Goal: Task Accomplishment & Management: Use online tool/utility

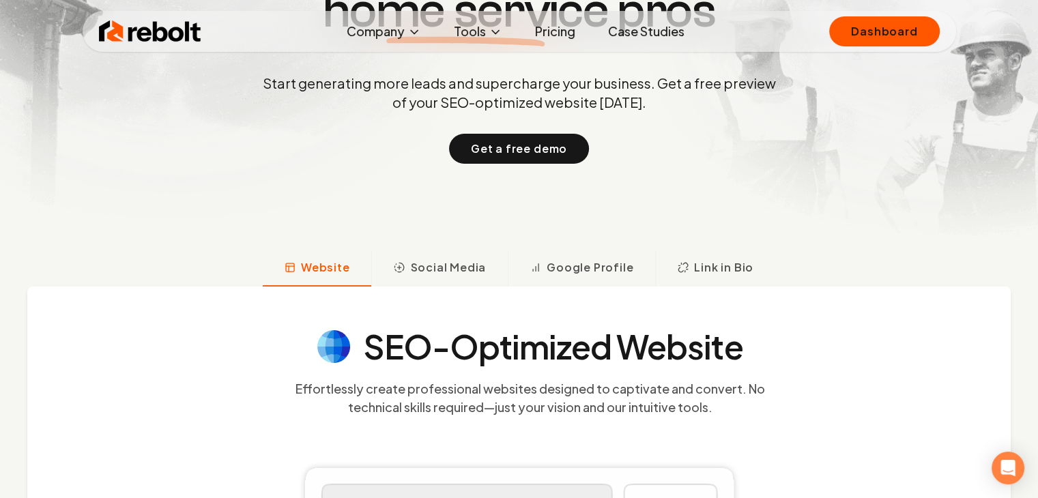
scroll to position [409, 0]
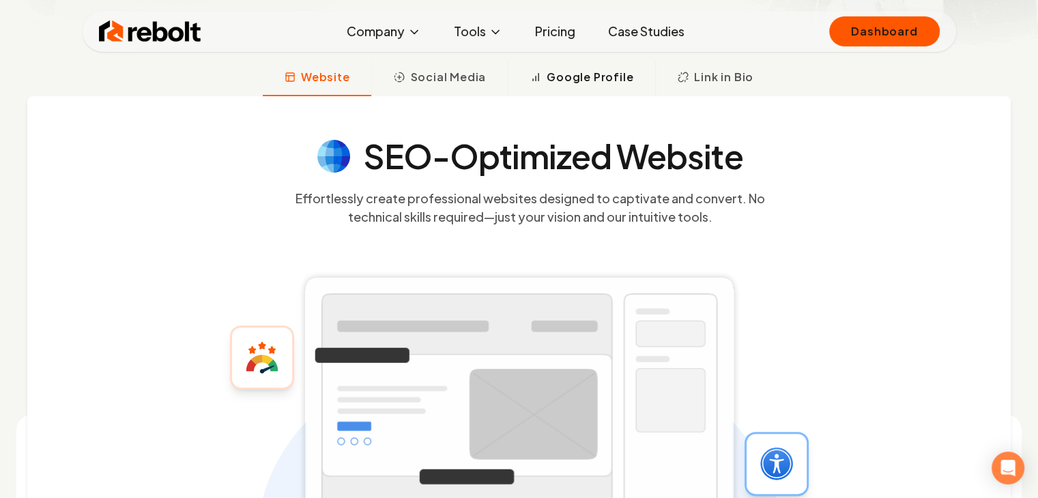
click at [562, 74] on span "Google Profile" at bounding box center [589, 77] width 87 height 16
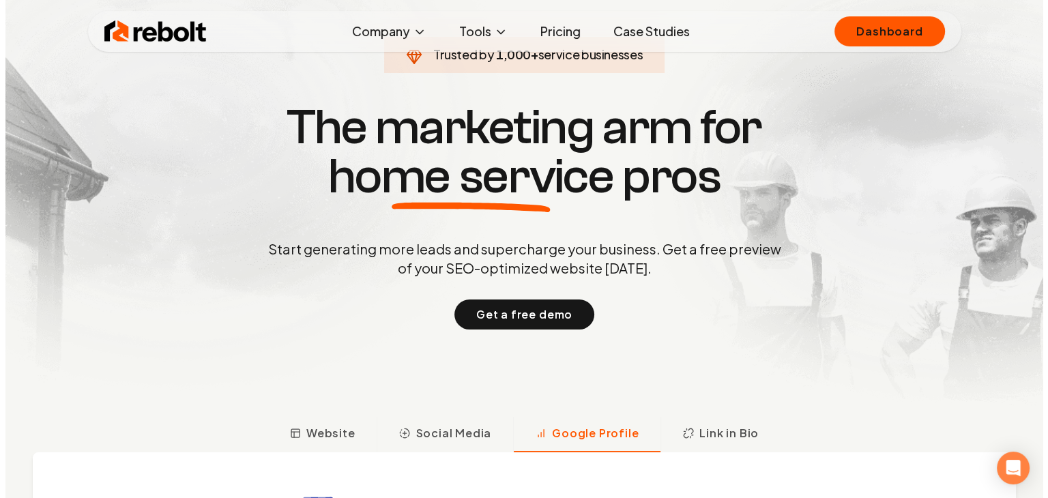
scroll to position [0, 0]
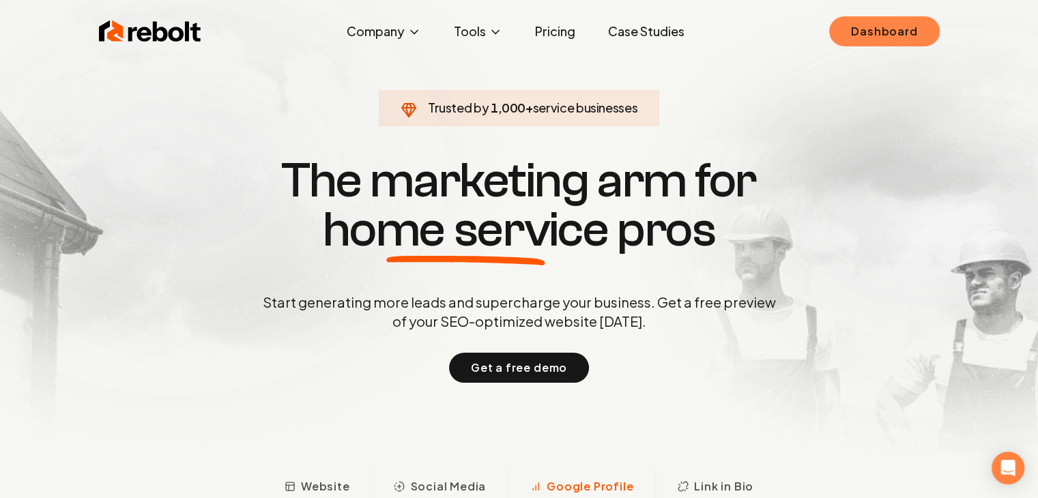
click at [876, 34] on link "Dashboard" at bounding box center [884, 31] width 110 height 30
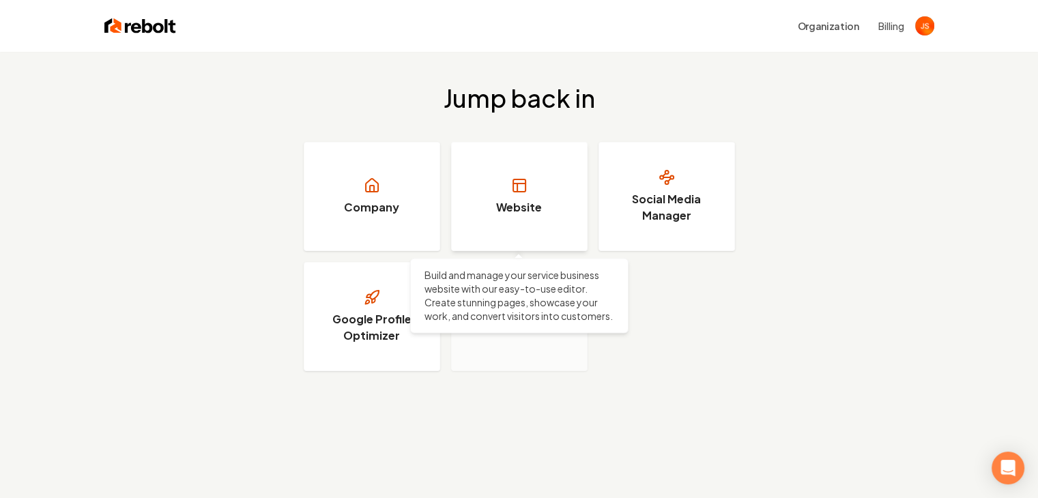
click at [496, 187] on link "Website" at bounding box center [519, 196] width 136 height 109
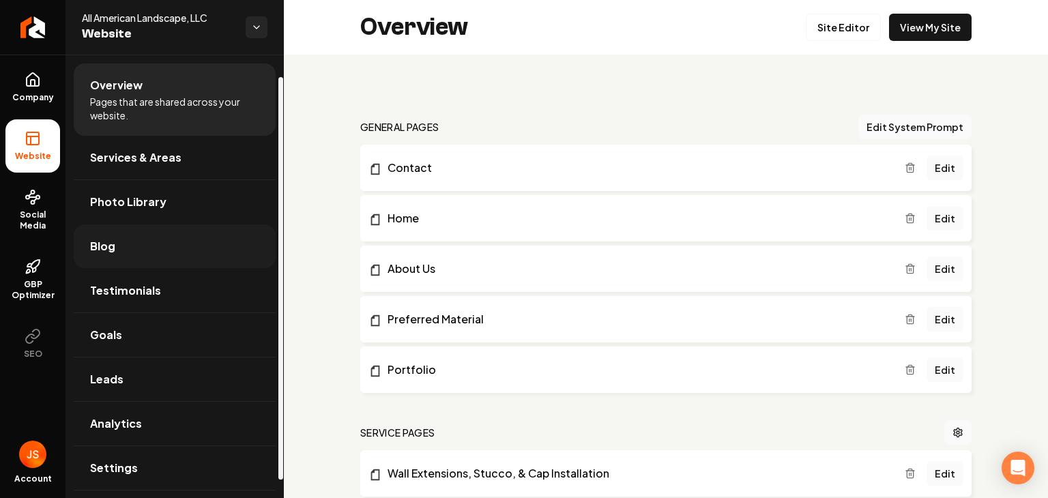
scroll to position [44, 0]
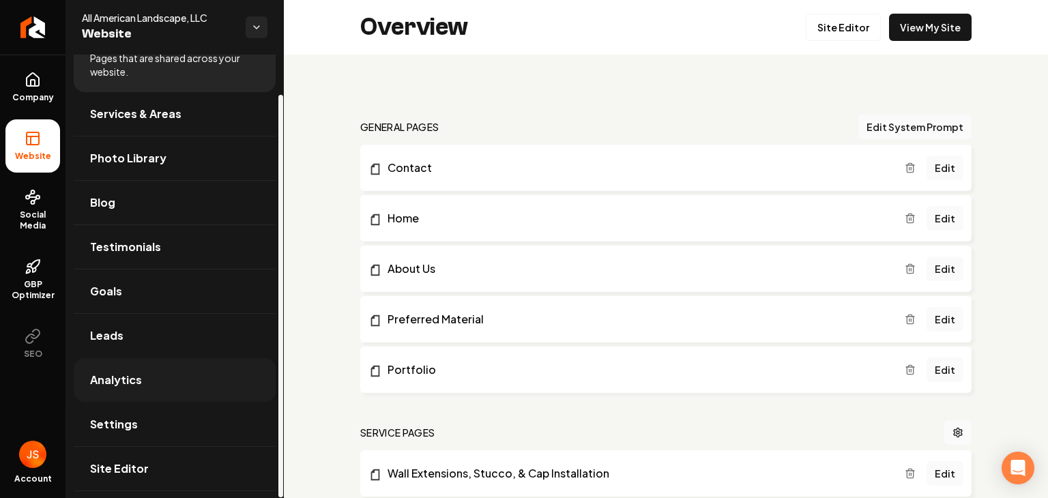
click at [157, 366] on link "Analytics" at bounding box center [175, 380] width 202 height 44
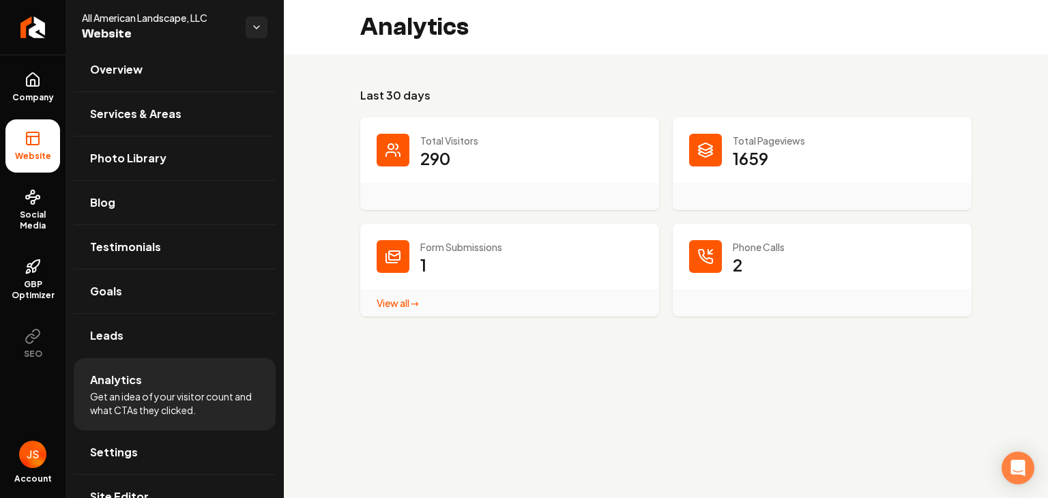
click at [413, 304] on link "View all → Form Submissions stats" at bounding box center [398, 303] width 42 height 12
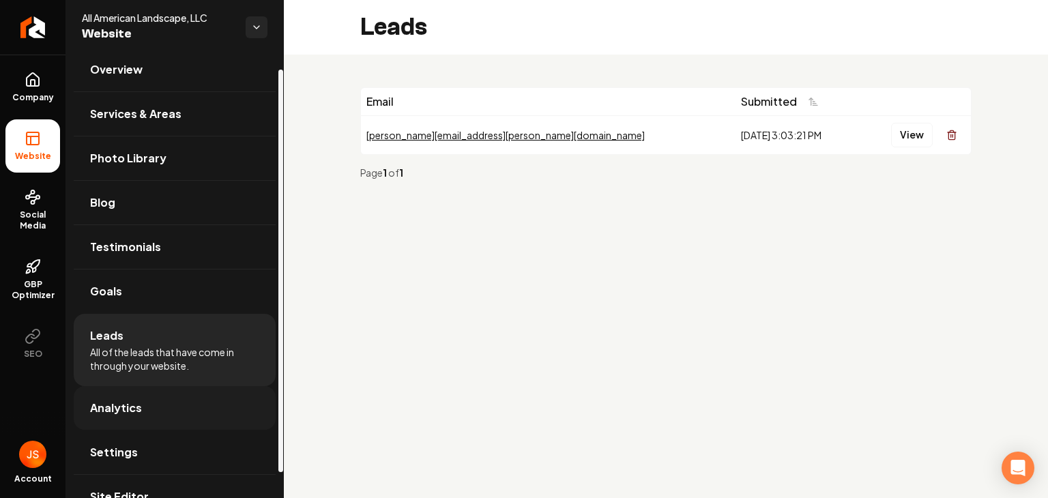
click at [155, 398] on link "Analytics" at bounding box center [175, 408] width 202 height 44
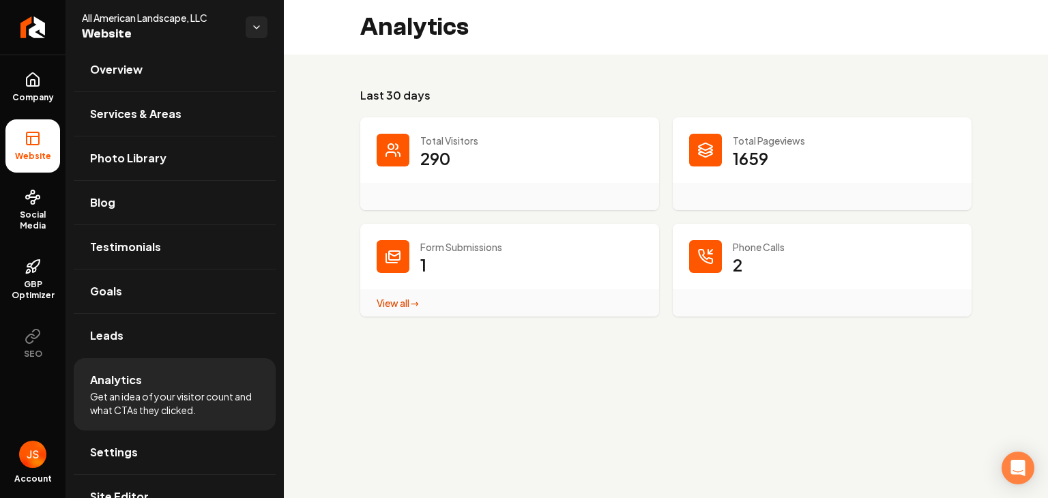
click at [442, 153] on p "290" at bounding box center [435, 158] width 30 height 22
click at [393, 149] on circle "Main content area" at bounding box center [390, 146] width 5 height 5
click at [725, 270] on div "Phone Calls 2" at bounding box center [822, 270] width 299 height 93
click at [714, 261] on div "Main content area" at bounding box center [705, 256] width 33 height 33
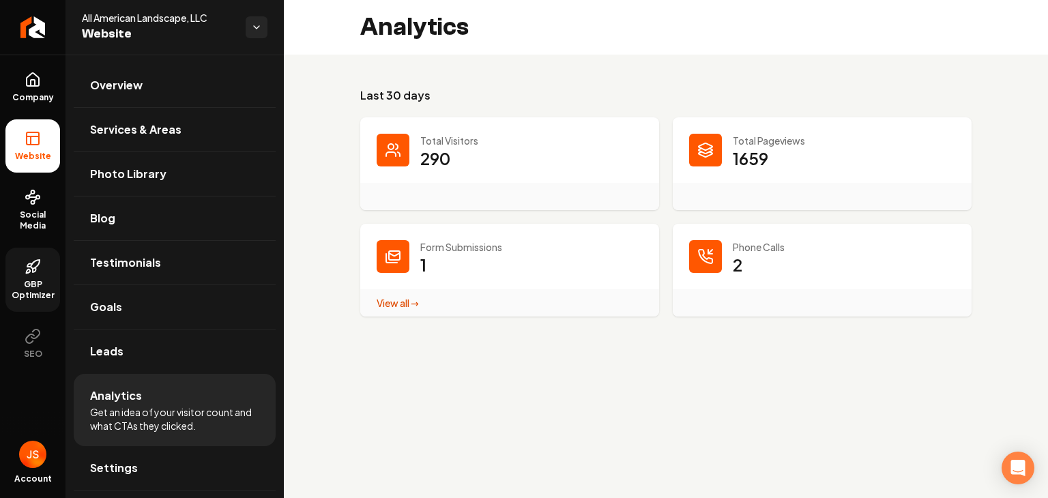
click at [29, 264] on icon at bounding box center [29, 265] width 5 height 3
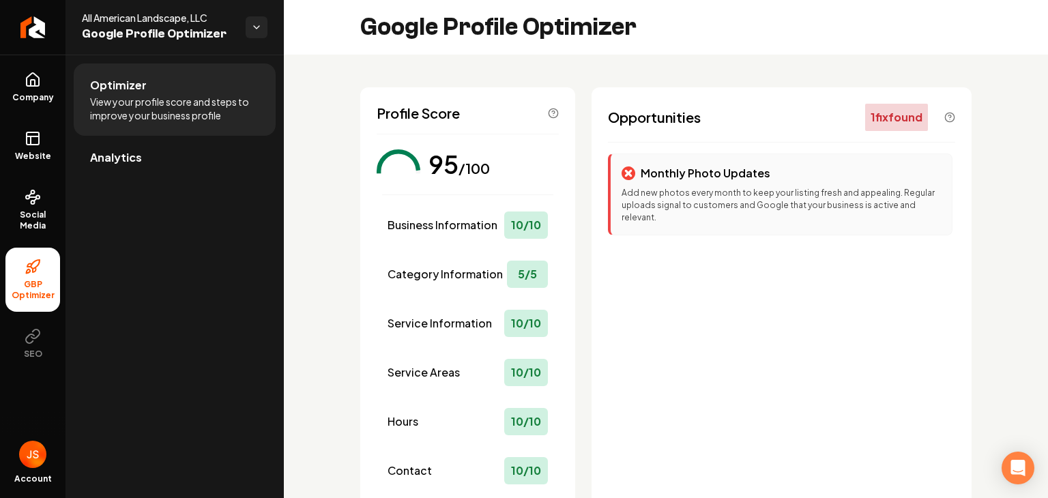
click at [691, 187] on p "Add new photos every month to keep your listing fresh and appealing. Regular up…" at bounding box center [780, 205] width 319 height 37
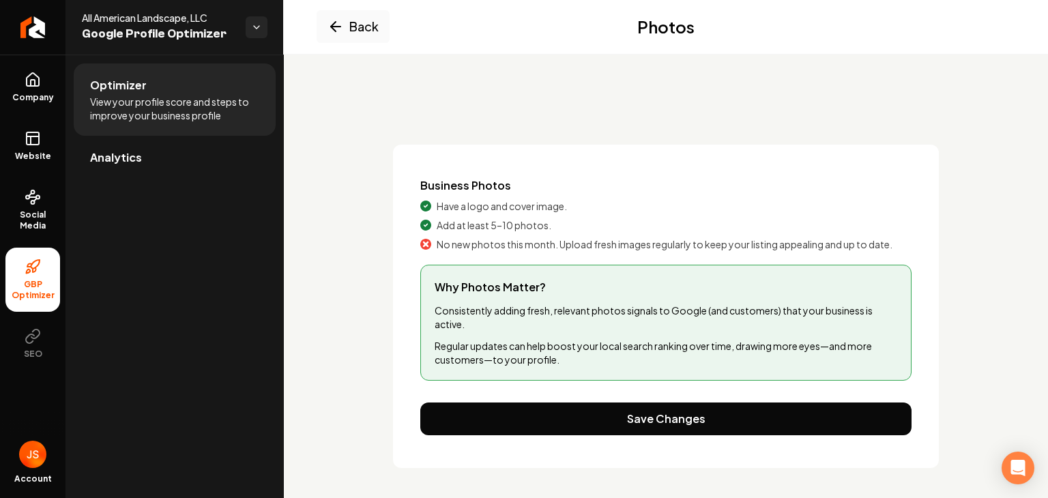
scroll to position [11, 0]
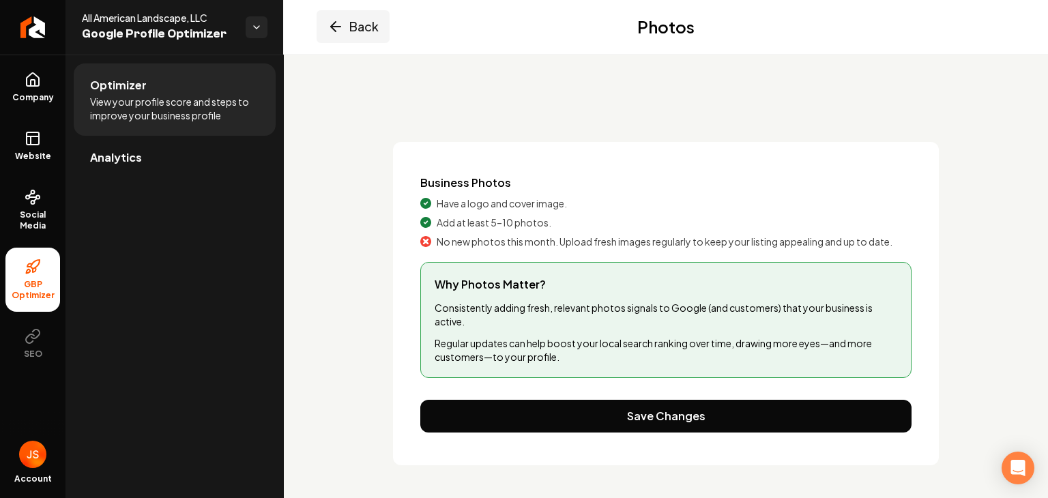
click at [357, 23] on button "Back" at bounding box center [353, 26] width 73 height 33
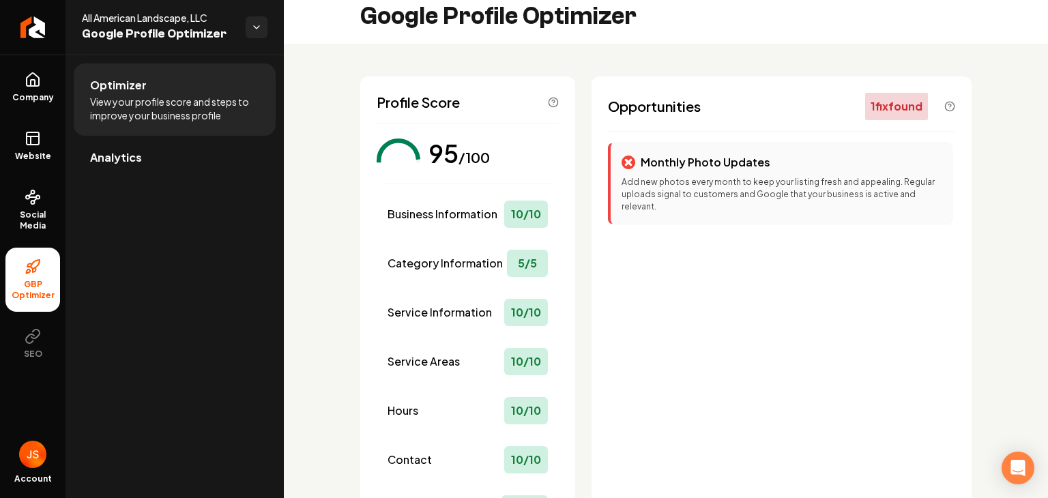
click at [685, 199] on p "Add new photos every month to keep your listing fresh and appealing. Regular up…" at bounding box center [780, 194] width 319 height 37
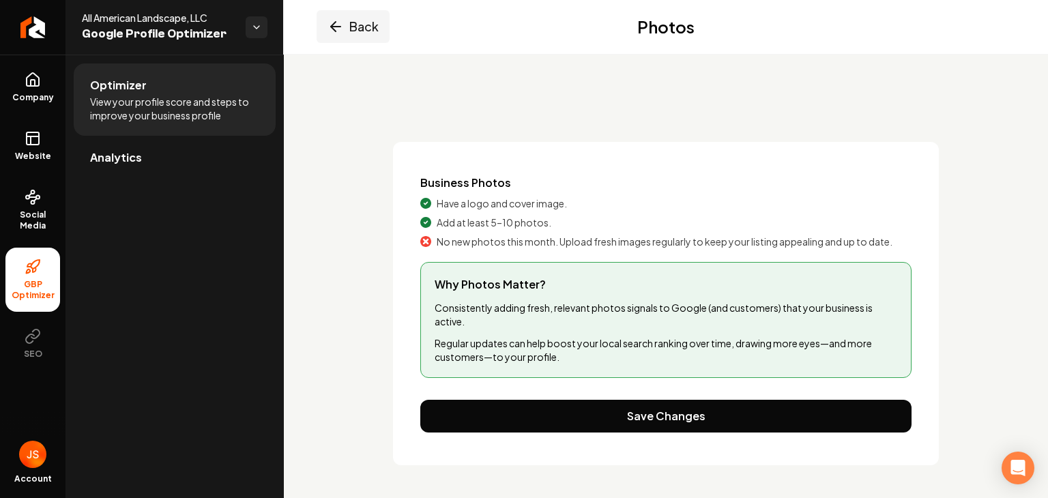
click at [351, 32] on button "Back" at bounding box center [353, 26] width 73 height 33
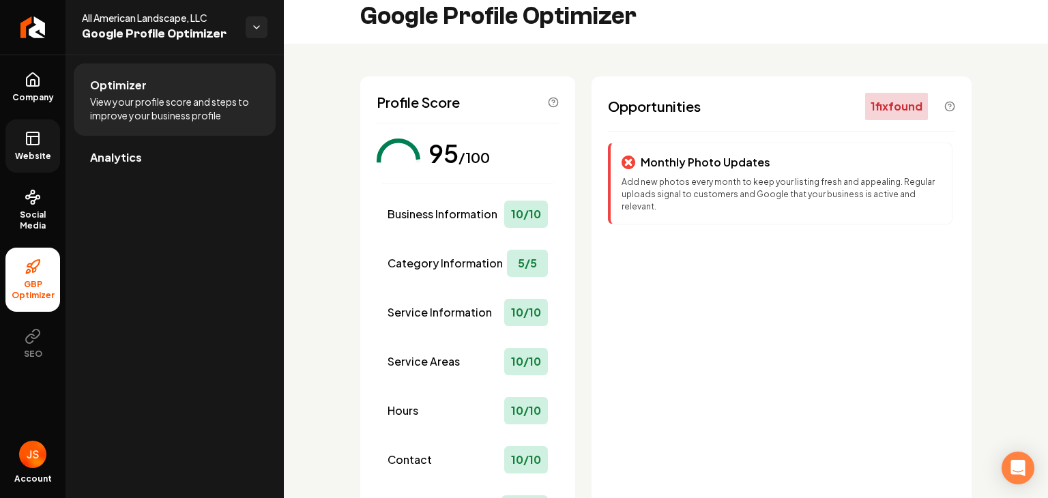
click at [33, 146] on icon at bounding box center [33, 138] width 16 height 16
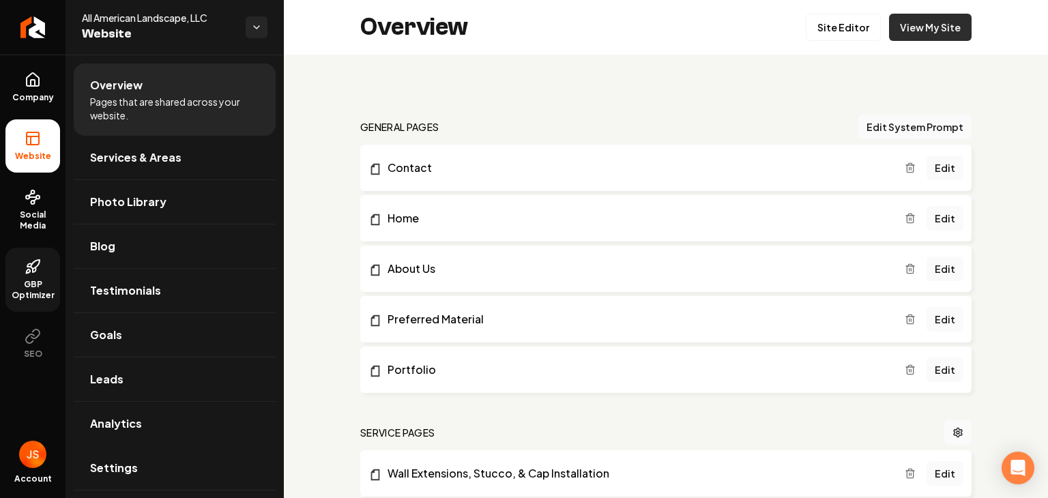
click at [898, 28] on link "View My Site" at bounding box center [930, 27] width 83 height 27
click at [812, 28] on link "Site Editor" at bounding box center [843, 27] width 75 height 27
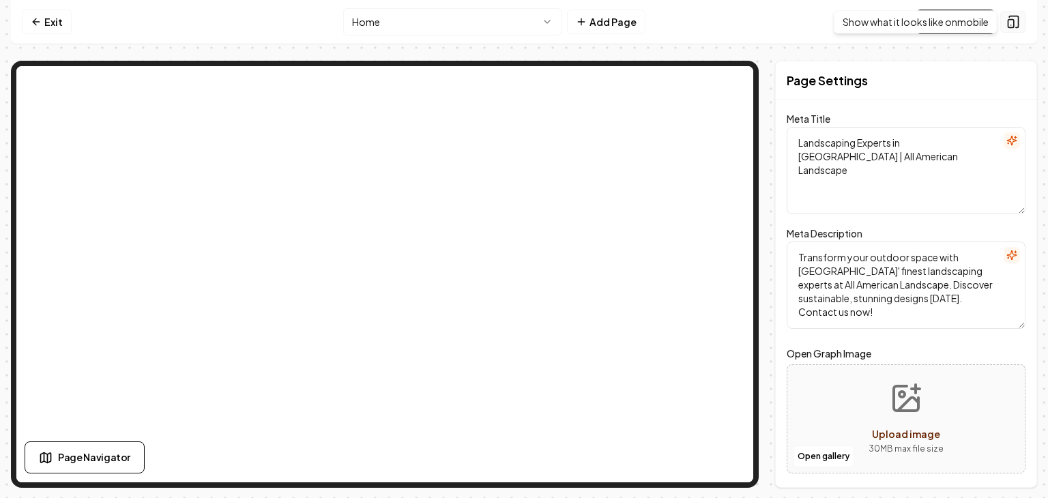
click at [1019, 26] on icon at bounding box center [1013, 22] width 14 height 14
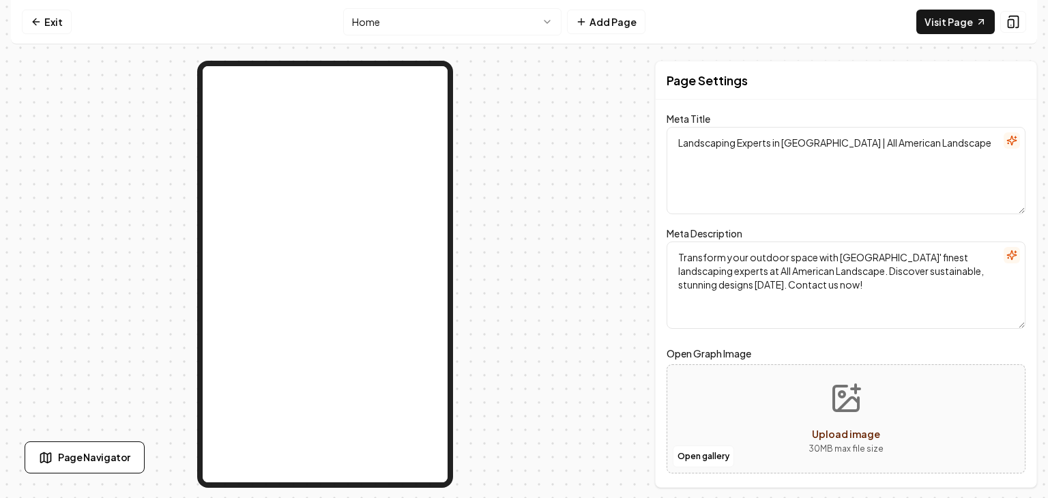
click at [469, 20] on html "Computer Required This feature is only available on a computer. Please switch t…" at bounding box center [524, 249] width 1048 height 498
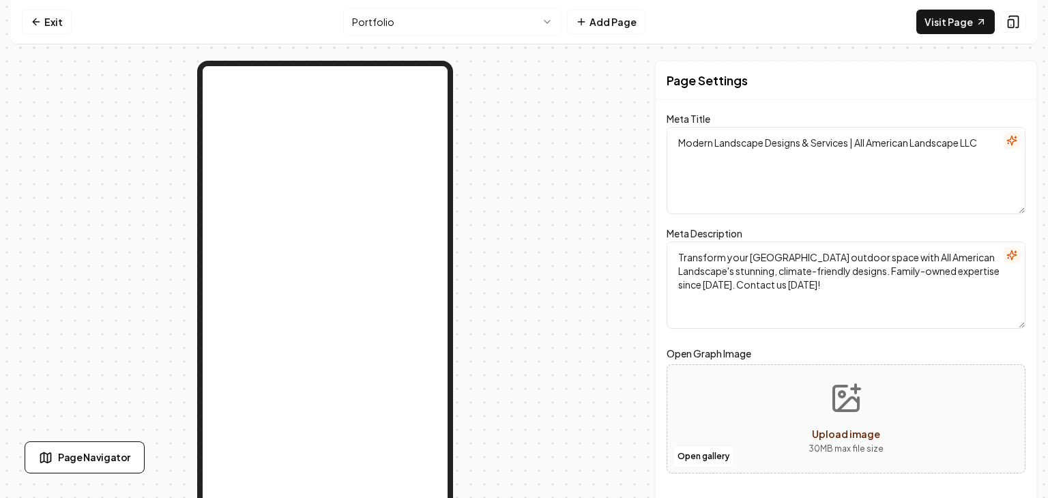
click at [432, 27] on html "Computer Required This feature is only available on a computer. Please switch t…" at bounding box center [524, 249] width 1048 height 498
click at [452, 33] on html "Computer Required This feature is only available on a computer. Please switch t…" at bounding box center [524, 249] width 1048 height 498
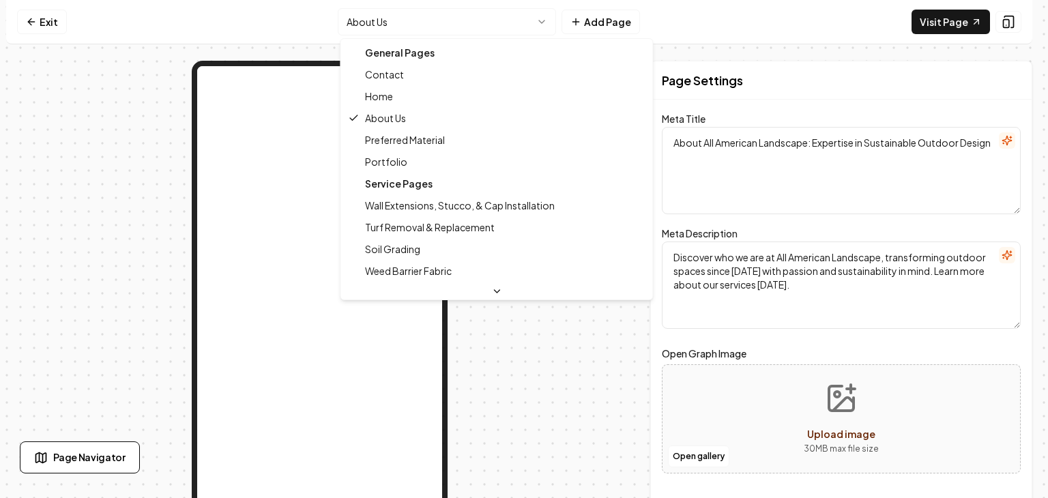
click at [458, 22] on html "Computer Required This feature is only available on a computer. Please switch t…" at bounding box center [524, 249] width 1048 height 498
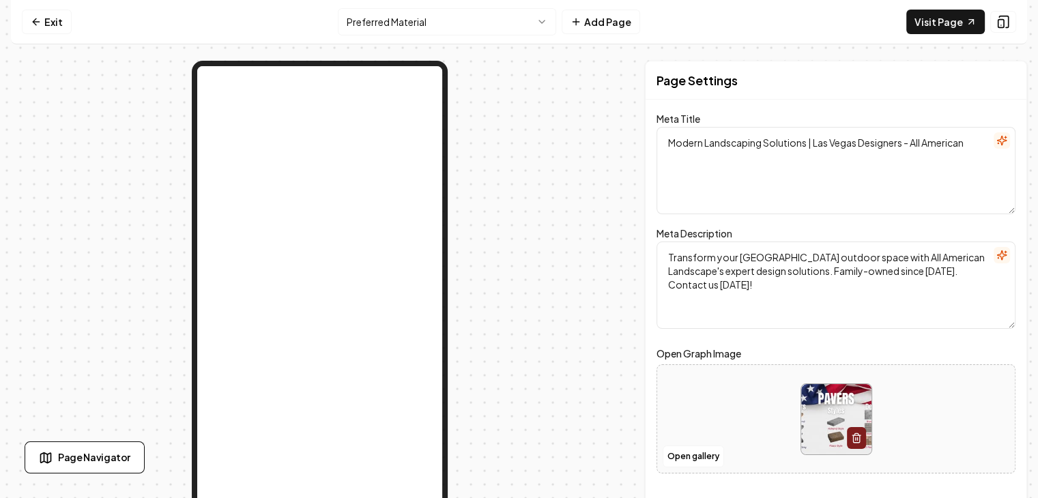
click at [456, 39] on nav "Exit Preferred Material Add Page Visit Page" at bounding box center [519, 22] width 1016 height 44
click at [460, 33] on html "Computer Required This feature is only available on a computer. Please switch t…" at bounding box center [519, 249] width 1038 height 498
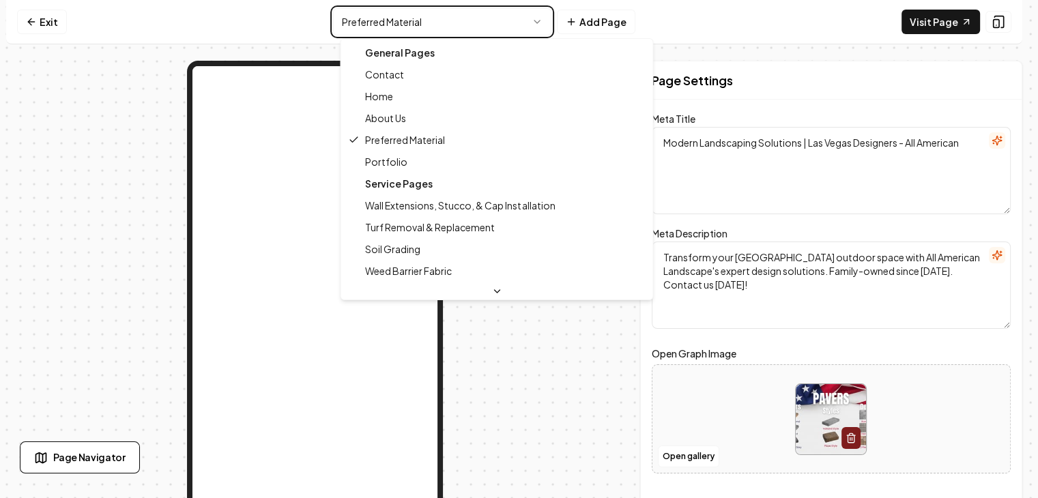
click at [579, 20] on html "Computer Required This feature is only available on a computer. Please switch t…" at bounding box center [519, 249] width 1038 height 498
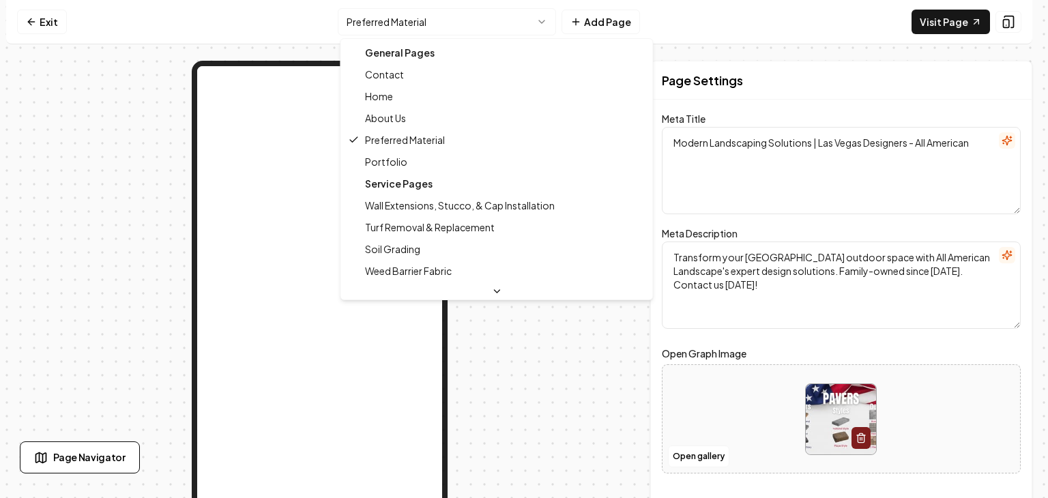
click at [528, 21] on html "Computer Required This feature is only available on a computer. Please switch t…" at bounding box center [524, 249] width 1048 height 498
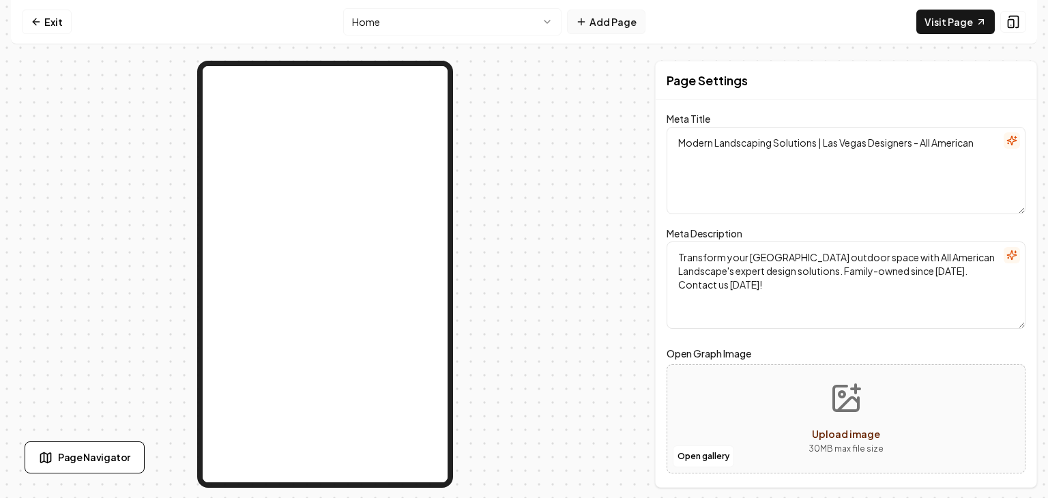
click at [592, 23] on button "Add Page" at bounding box center [606, 22] width 78 height 25
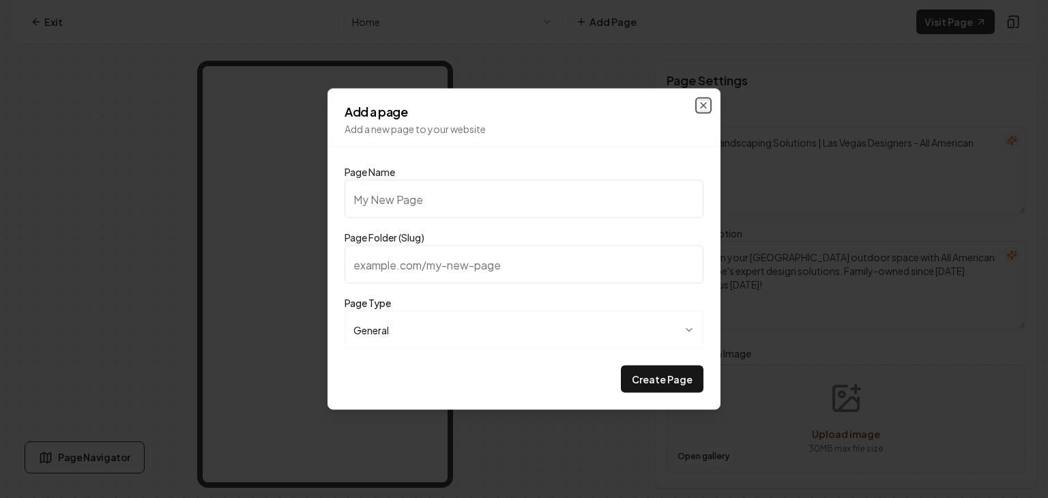
click at [705, 102] on icon "button" at bounding box center [703, 105] width 11 height 11
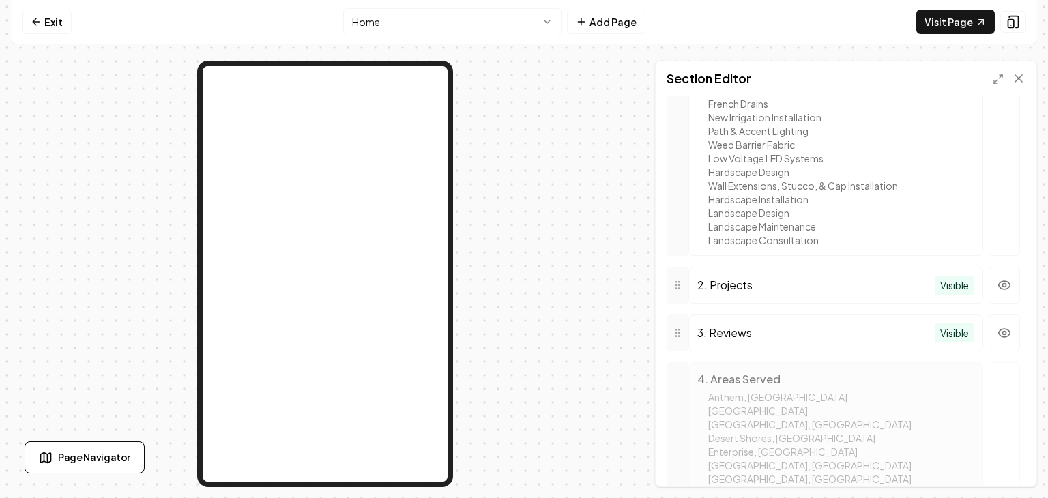
scroll to position [887, 0]
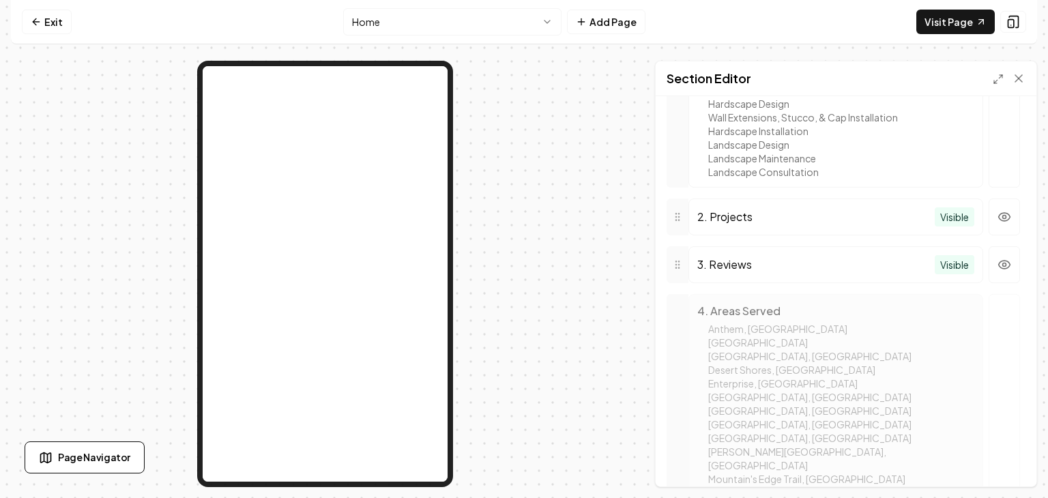
click at [768, 224] on div "2. Projects" at bounding box center [815, 217] width 237 height 16
click at [997, 224] on icon "button" at bounding box center [1004, 217] width 14 height 14
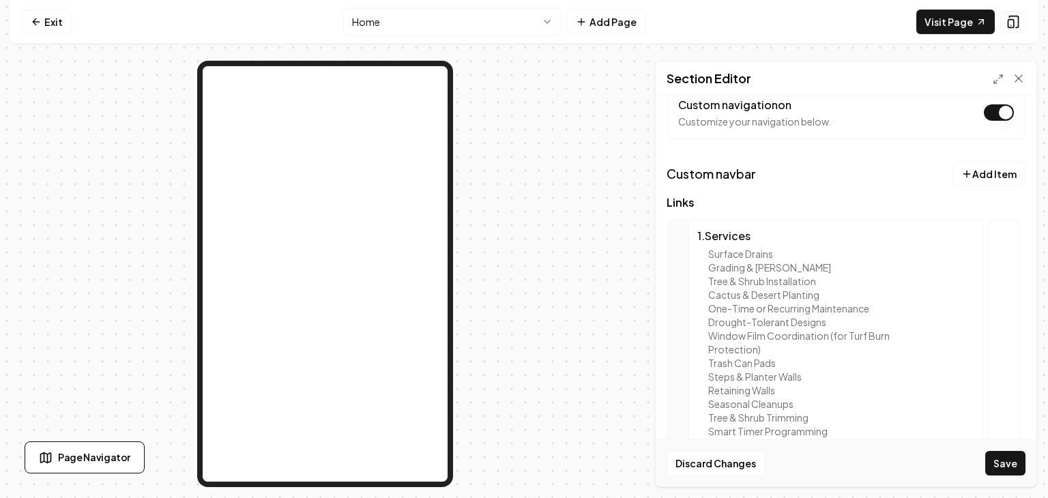
scroll to position [0, 0]
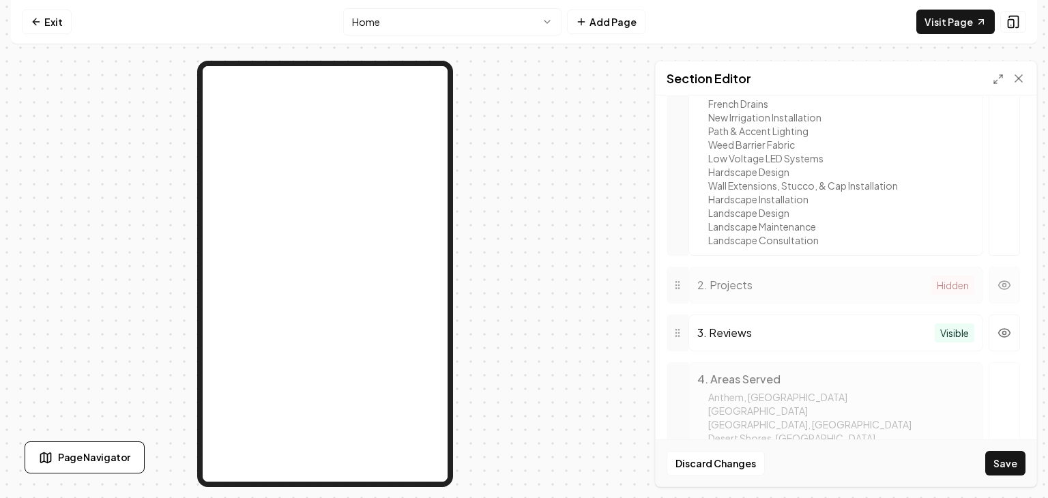
click at [997, 292] on icon "button" at bounding box center [1004, 285] width 14 height 14
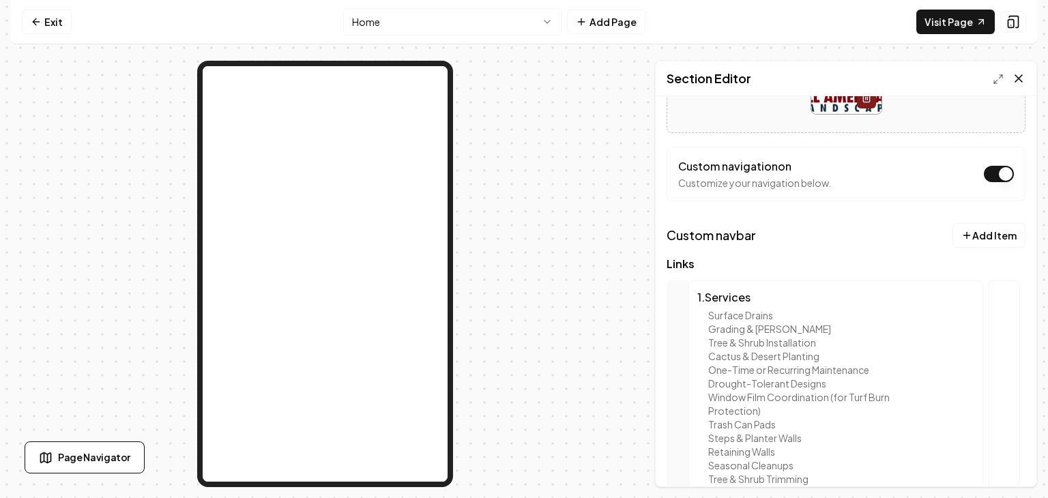
click at [1018, 77] on icon at bounding box center [1018, 78] width 7 height 7
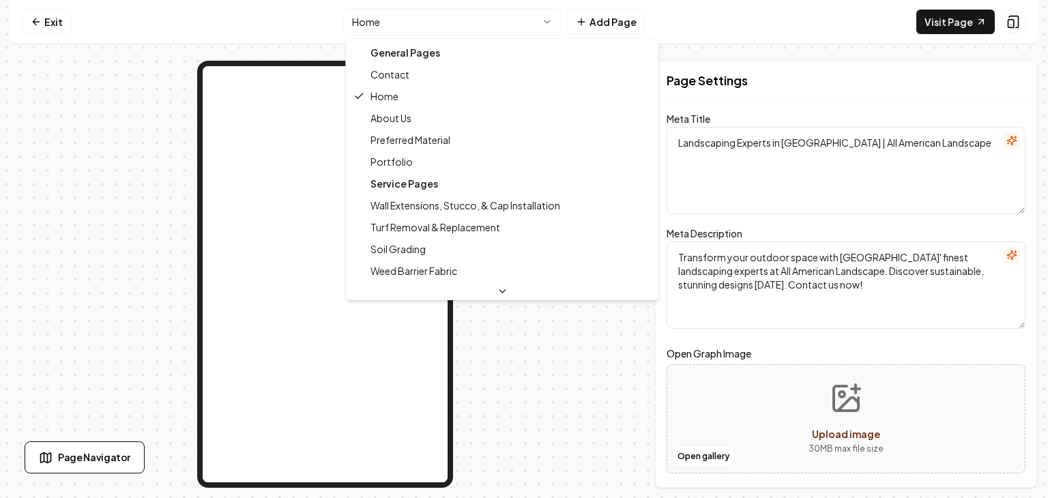
click at [495, 29] on html "Computer Required This feature is only available on a computer. Please switch t…" at bounding box center [524, 249] width 1048 height 498
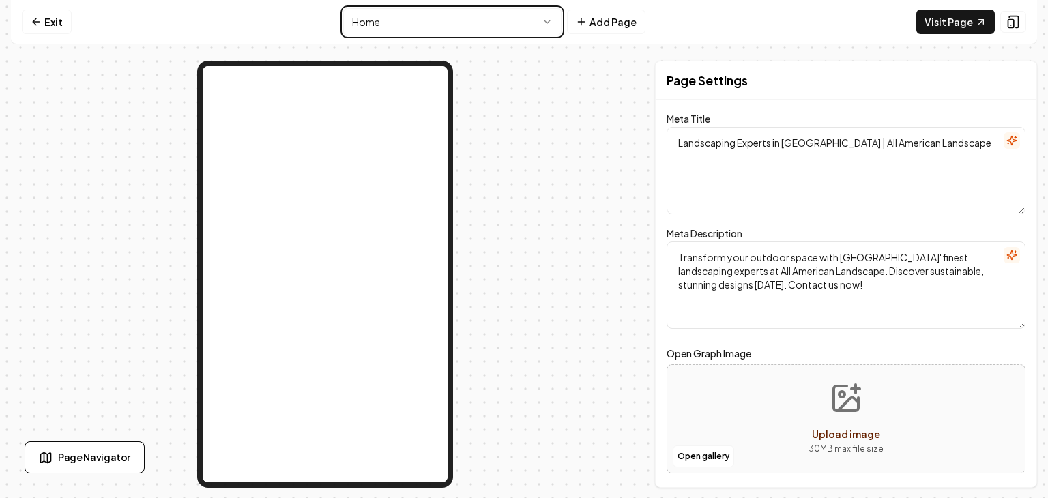
click at [415, 30] on html "Computer Required This feature is only available on a computer. Please switch t…" at bounding box center [524, 249] width 1048 height 498
click at [69, 454] on span "Page Navigator" at bounding box center [94, 457] width 72 height 14
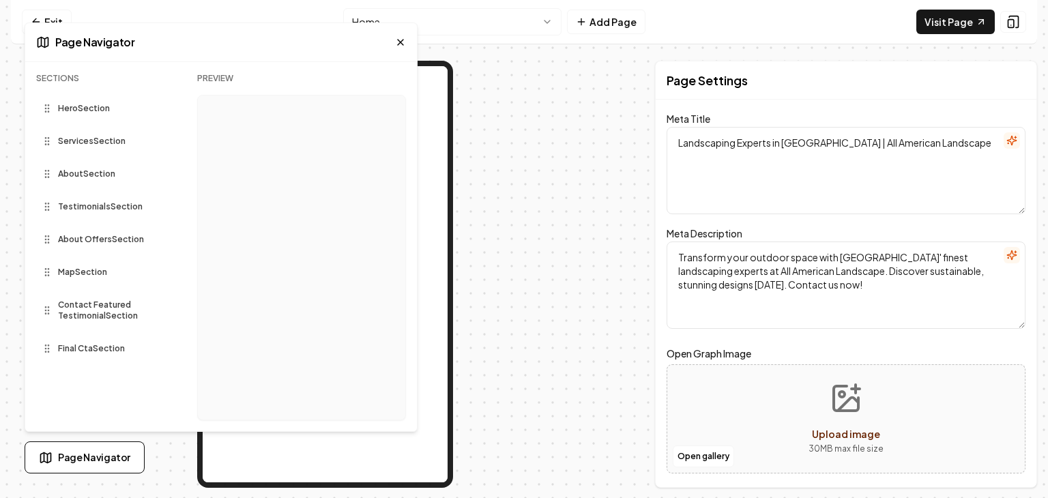
click at [84, 108] on span "Hero Section" at bounding box center [84, 108] width 52 height 11
click at [81, 143] on span "Services Section" at bounding box center [92, 141] width 68 height 11
click at [49, 140] on icon at bounding box center [47, 141] width 11 height 11
click at [50, 111] on icon at bounding box center [47, 108] width 11 height 11
click at [50, 109] on icon at bounding box center [47, 108] width 11 height 11
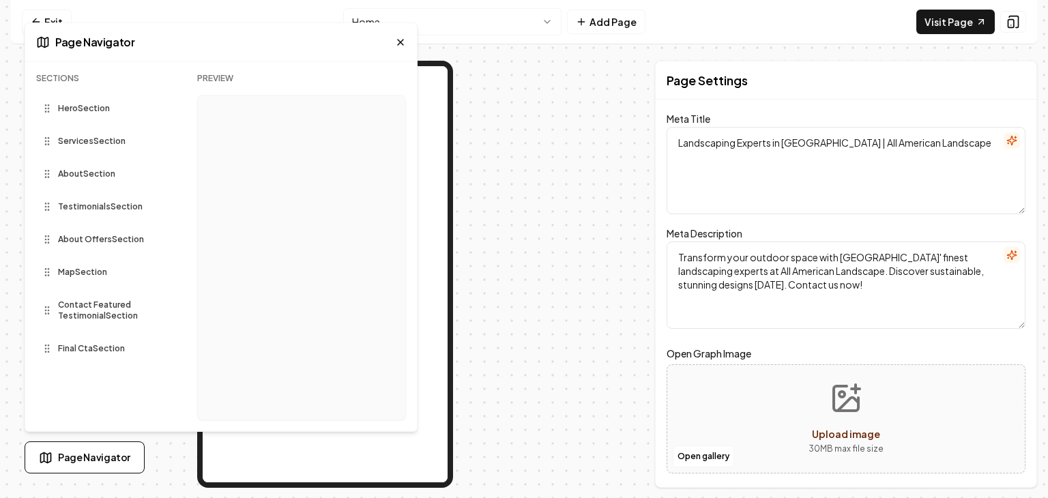
click at [46, 108] on circle at bounding box center [45, 108] width 1 height 1
click at [396, 42] on icon at bounding box center [400, 42] width 11 height 11
